Goal: Task Accomplishment & Management: Use online tool/utility

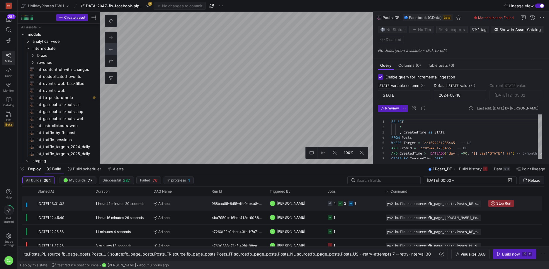
scroll to position [0, 536]
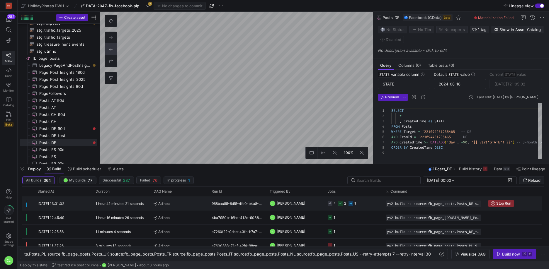
click at [365, 207] on y42-job-status-cell-renderer "4 2 1" at bounding box center [353, 203] width 51 height 13
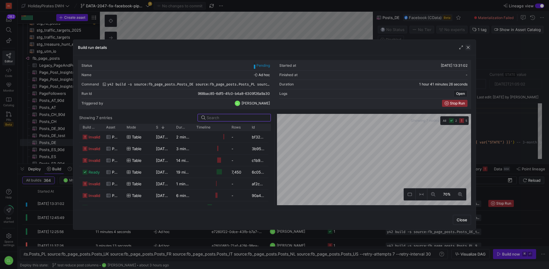
click at [469, 48] on span "button" at bounding box center [468, 48] width 6 height 6
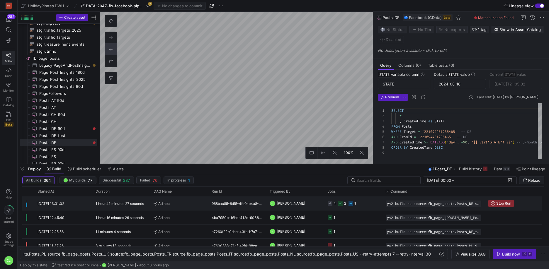
click at [359, 203] on y42-job-status-cell-renderer "4 2 1" at bounding box center [353, 203] width 51 height 13
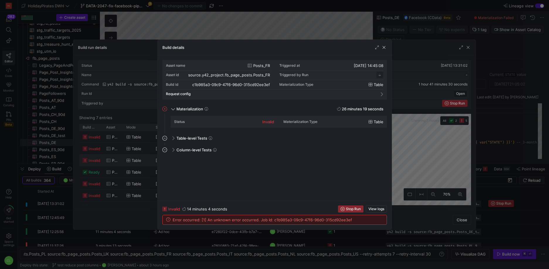
scroll to position [53, 0]
click at [382, 45] on span "button" at bounding box center [384, 48] width 6 height 6
click at [384, 47] on span "button" at bounding box center [384, 48] width 6 height 6
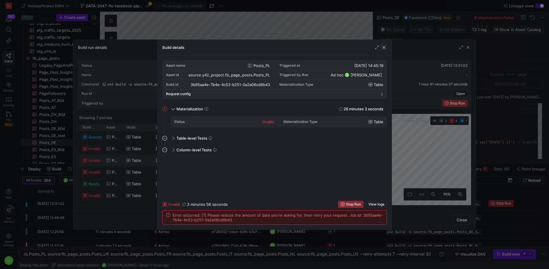
click at [384, 48] on span "button" at bounding box center [384, 48] width 6 height 6
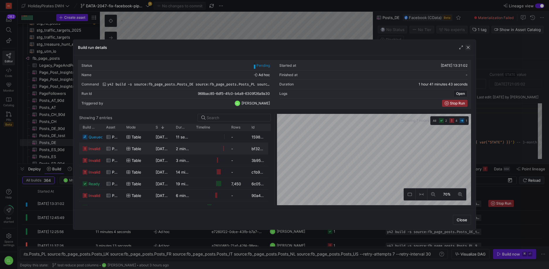
click at [469, 49] on span "button" at bounding box center [468, 48] width 6 height 6
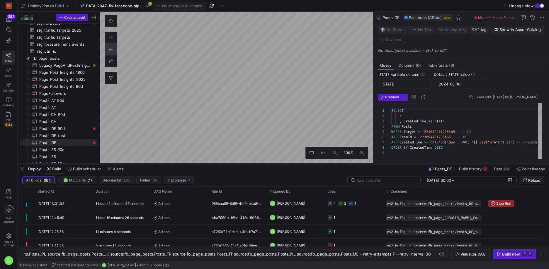
type textarea "SELECT ID , Target , FromId , Picture , Message , MessageTags , CreatedTime , U…"
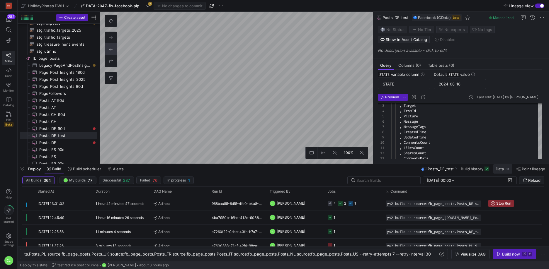
click at [499, 171] on span "Data" at bounding box center [500, 169] width 8 height 5
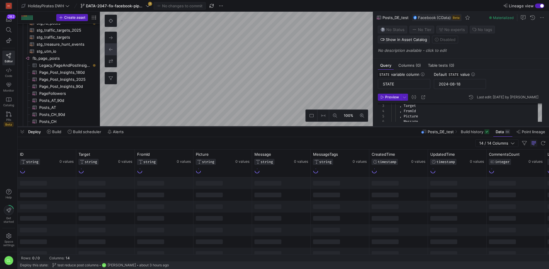
drag, startPoint x: 218, startPoint y: 164, endPoint x: 234, endPoint y: 127, distance: 40.9
click at [234, 127] on div at bounding box center [284, 127] width 532 height 2
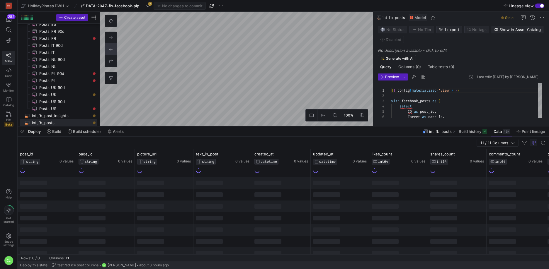
click at [340, 128] on div "Deploy Build Build scheduler Alerts int_fb_posts Build history Data 49K Point l…" at bounding box center [284, 132] width 532 height 10
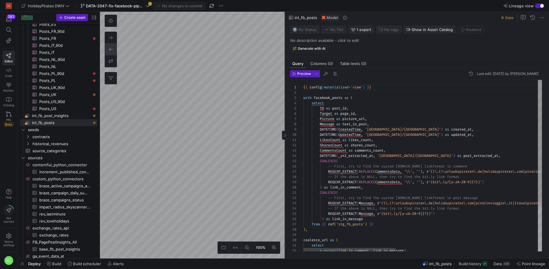
click at [203, 108] on as-split "100% 0 Query Columns (0) Table tests (0) Preview Last edit: [DATE] by [PERSON_N…" at bounding box center [324, 135] width 449 height 247
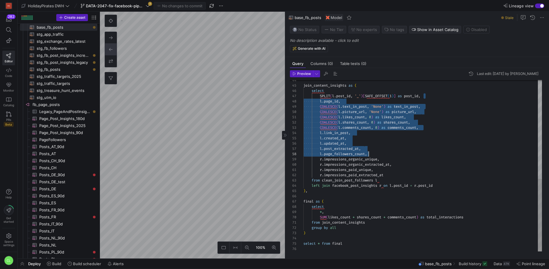
scroll to position [32, 65]
drag, startPoint x: 428, startPoint y: 96, endPoint x: 412, endPoint y: 153, distance: 58.6
click at [412, 153] on div "join_content_insights as ( select SPLIT ( l . post_id , '_' ) [ SAFE_OFFSET ( 1…" at bounding box center [422, 49] width 239 height 406
type textarea "COALESCE(l.likes_count, 0) as likes_count, COALESCE(l.shares_count, 0) as share…"
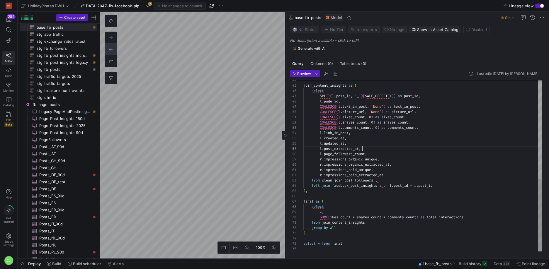
click at [426, 151] on div "join_content_insights as ( select SPLIT ( l . post_id , '_' ) [ SAFE_OFFSET ( 1…" at bounding box center [422, 49] width 239 height 406
